Goal: Task Accomplishment & Management: Use online tool/utility

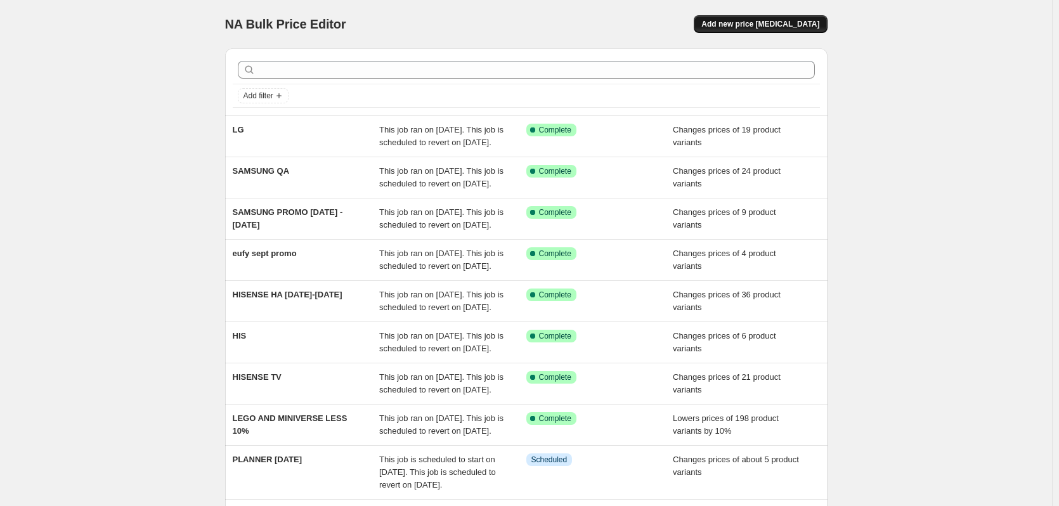
click at [735, 28] on span "Add new price [MEDICAL_DATA]" at bounding box center [760, 24] width 118 height 10
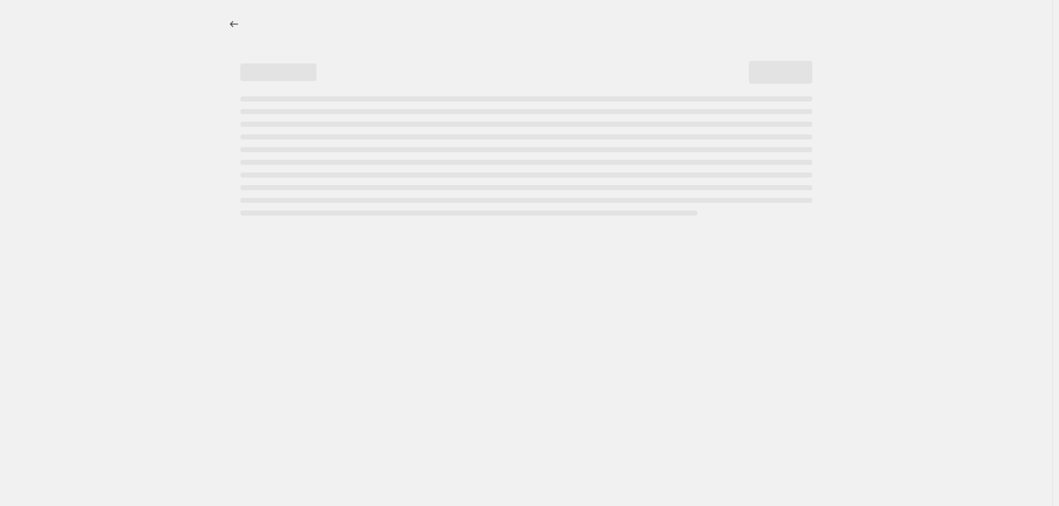
select select "percentage"
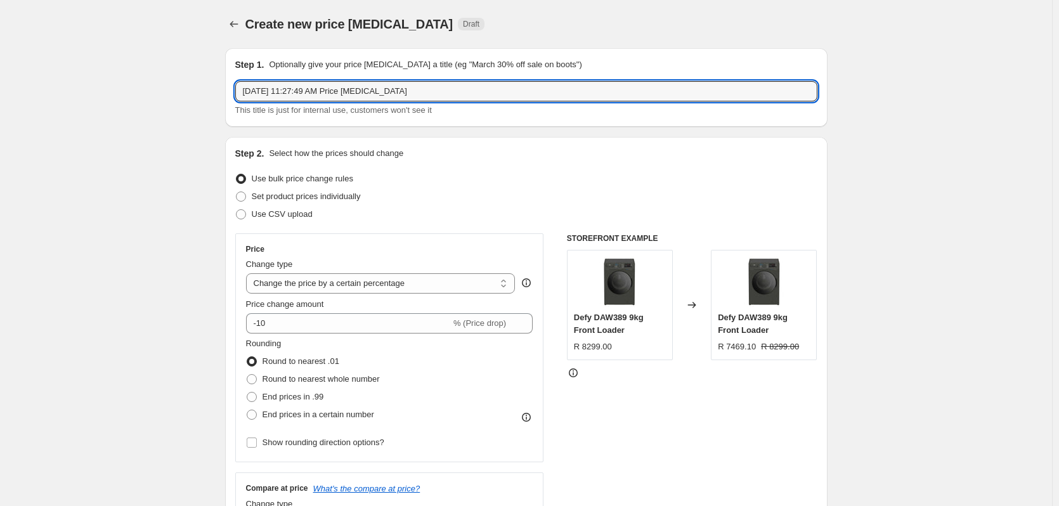
drag, startPoint x: 438, startPoint y: 93, endPoint x: 37, endPoint y: 82, distance: 400.3
type input "LG HA"
click at [240, 195] on span at bounding box center [241, 197] width 10 height 10
click at [237, 192] on input "Set product prices individually" at bounding box center [236, 192] width 1 height 1
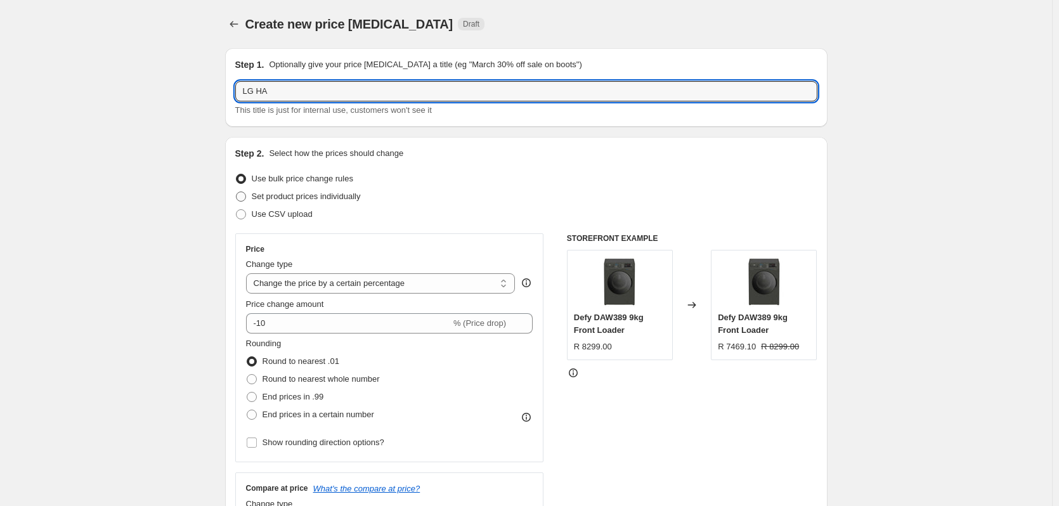
radio input "true"
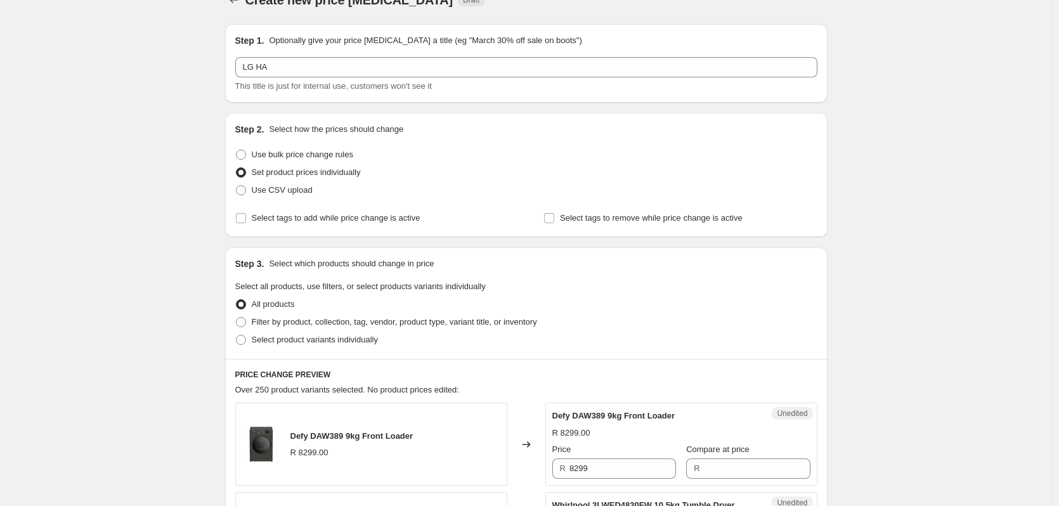
scroll to position [190, 0]
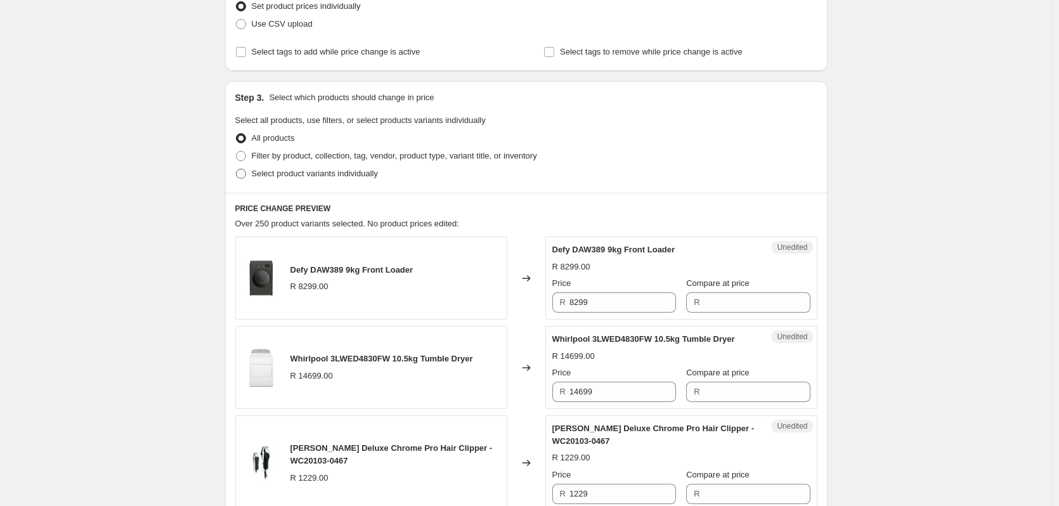
click at [244, 173] on span at bounding box center [241, 174] width 10 height 10
click at [237, 169] on input "Select product variants individually" at bounding box center [236, 169] width 1 height 1
radio input "true"
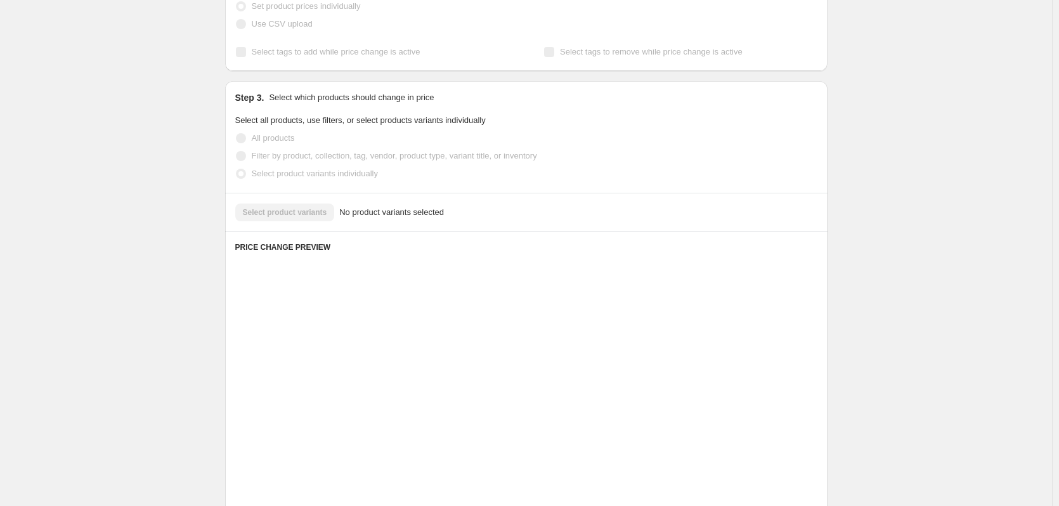
scroll to position [160, 0]
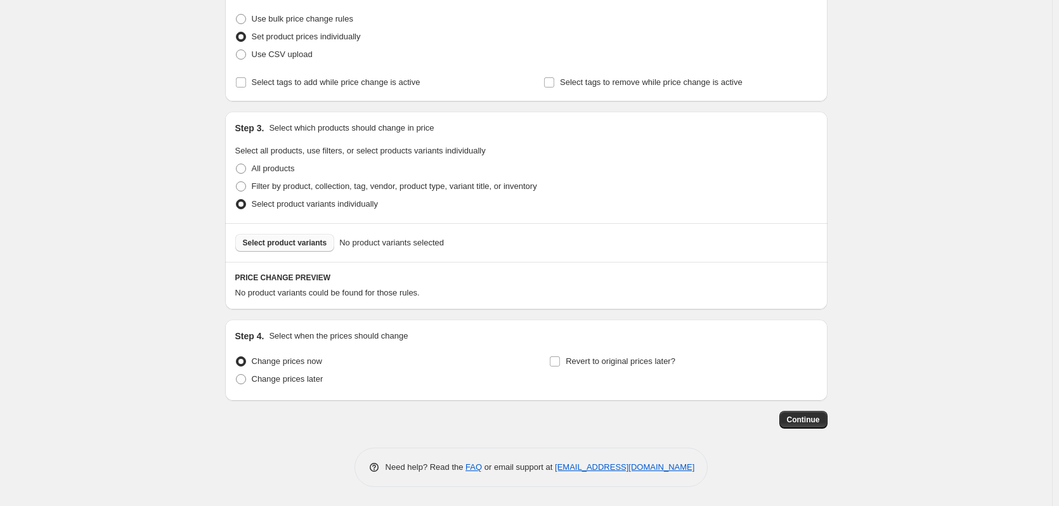
click at [272, 243] on span "Select product variants" at bounding box center [285, 243] width 84 height 10
